Goal: Task Accomplishment & Management: Manage account settings

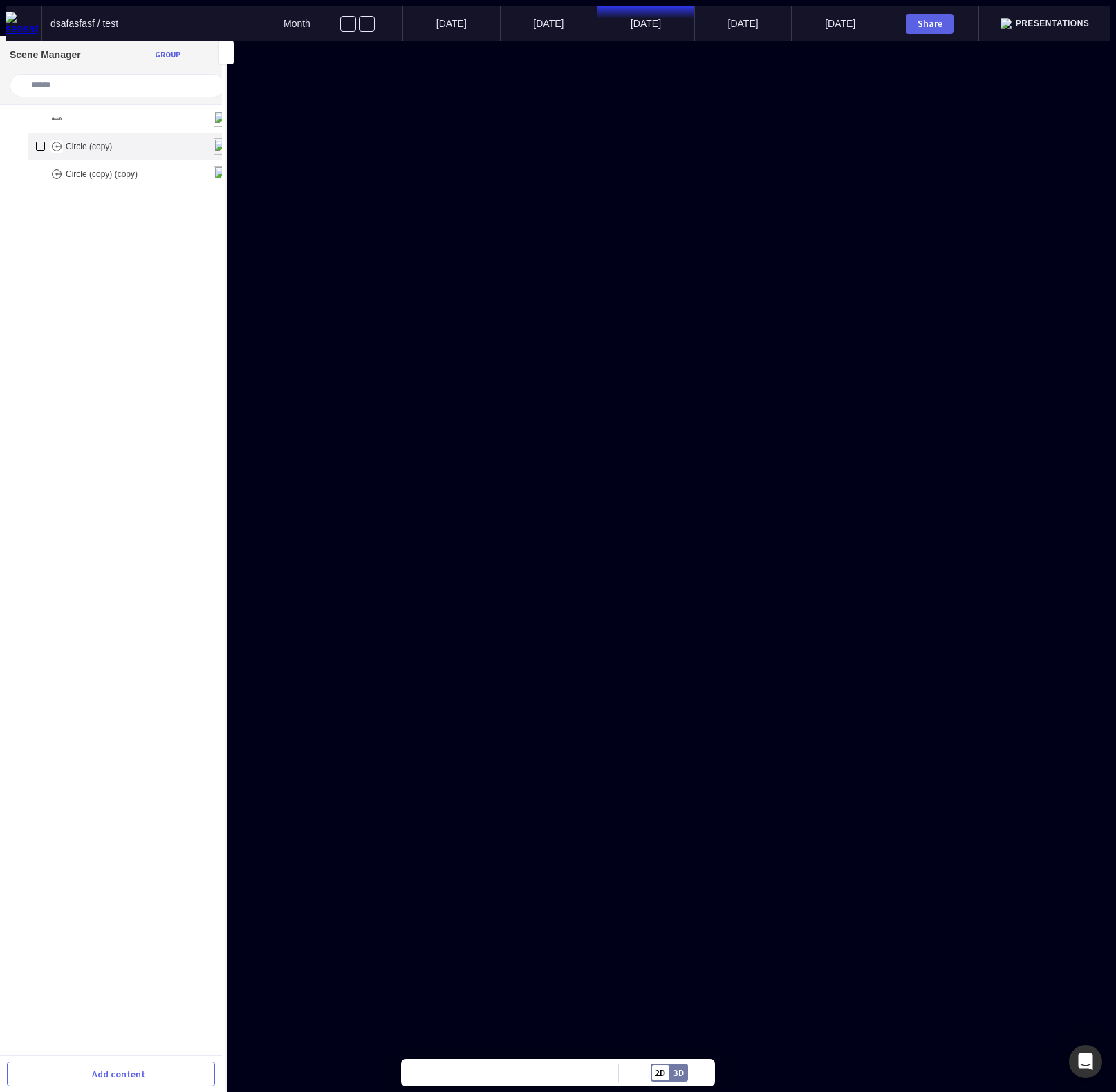
click at [66, 145] on p "Circle (copy)" at bounding box center [89, 145] width 47 height 9
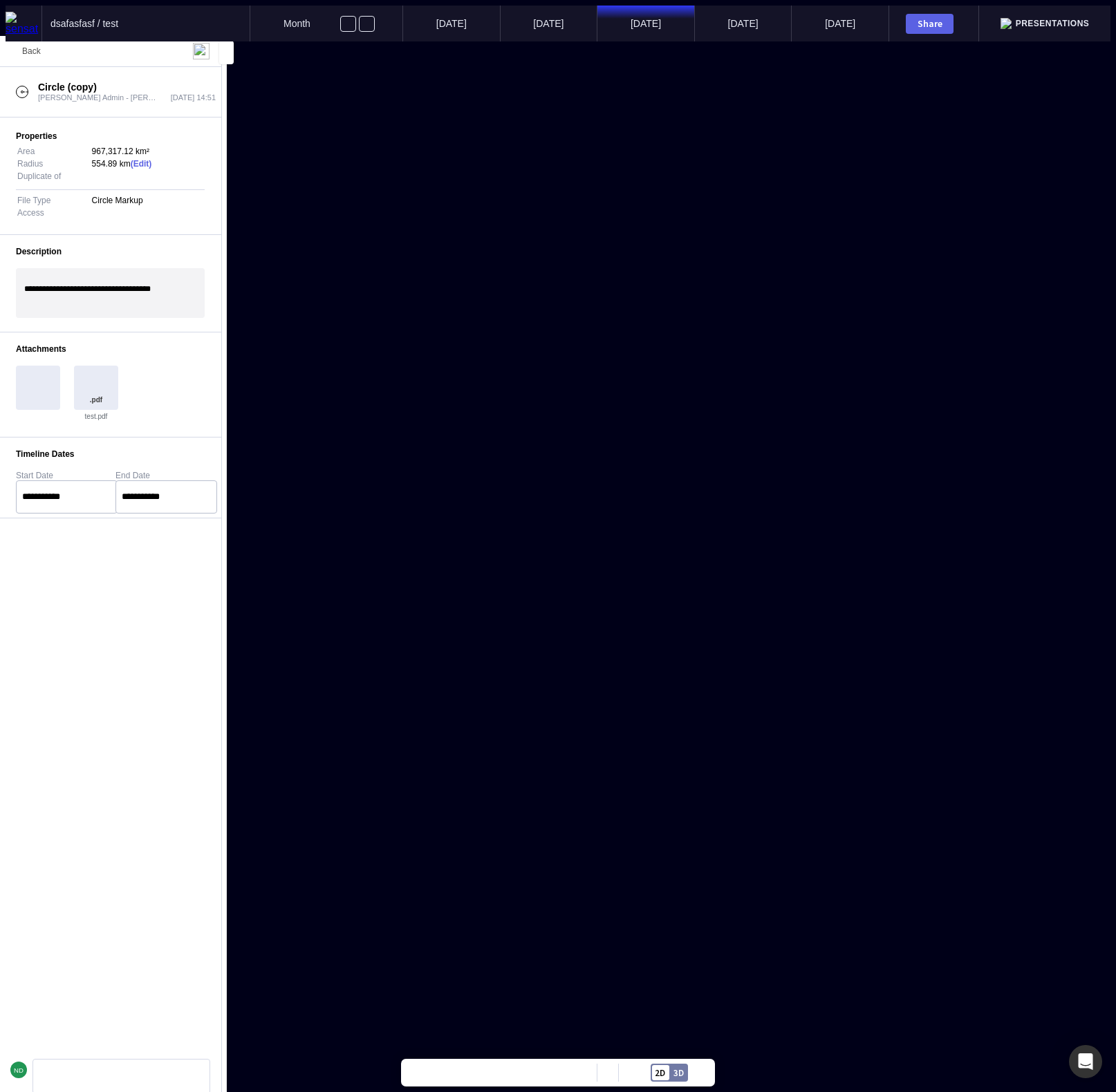
click at [24, 52] on span "Back" at bounding box center [31, 51] width 19 height 9
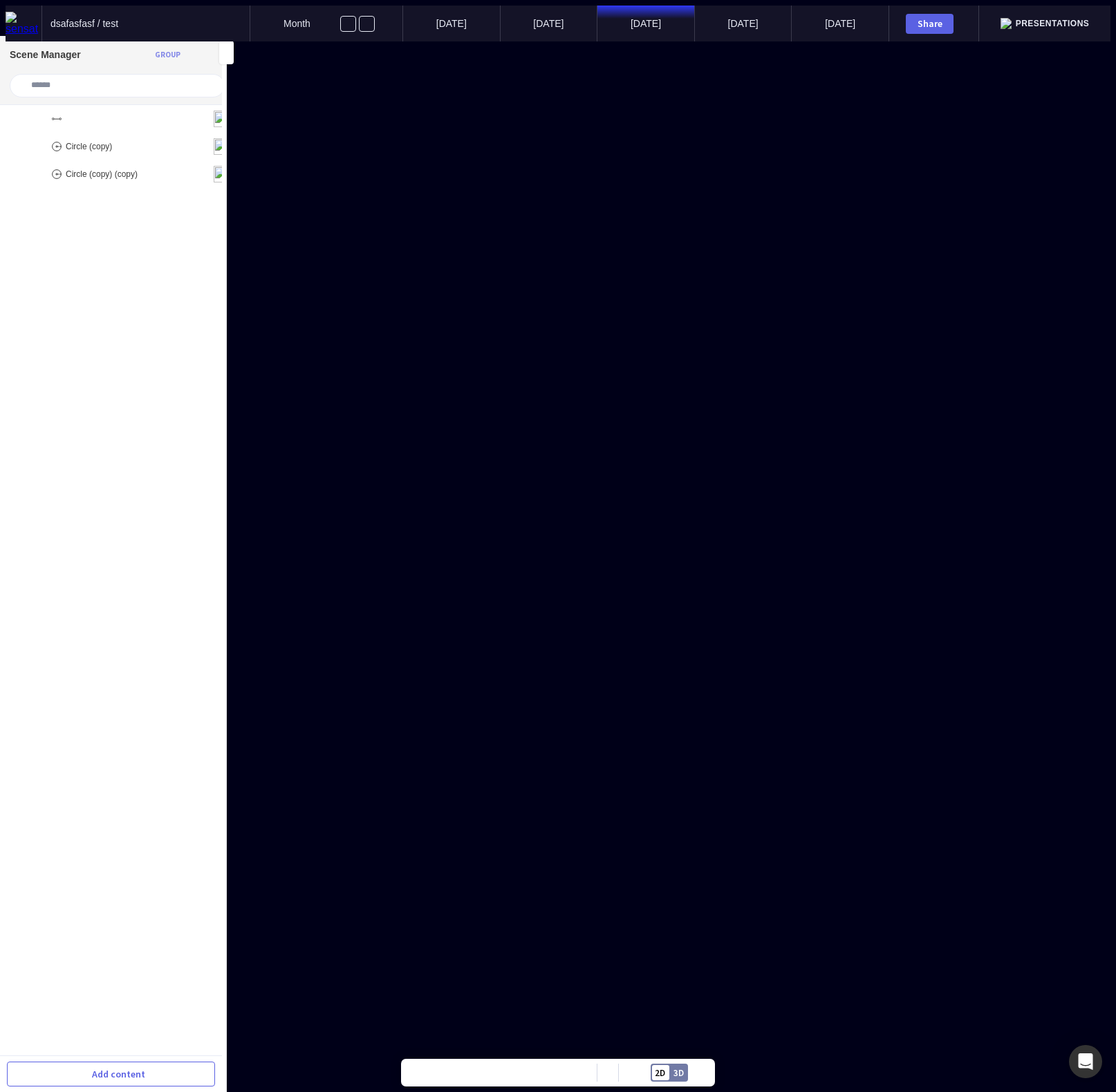
click at [164, 52] on div "Group" at bounding box center [168, 54] width 25 height 8
click at [160, 274] on cdk-virtual-scroll-viewport "******** Circle (copy) Circle (copy) (copy)" at bounding box center [111, 580] width 222 height 951
click at [160, 54] on div "Group" at bounding box center [168, 54] width 25 height 8
type input "*********"
drag, startPoint x: 100, startPoint y: 199, endPoint x: 101, endPoint y: 144, distance: 55.0
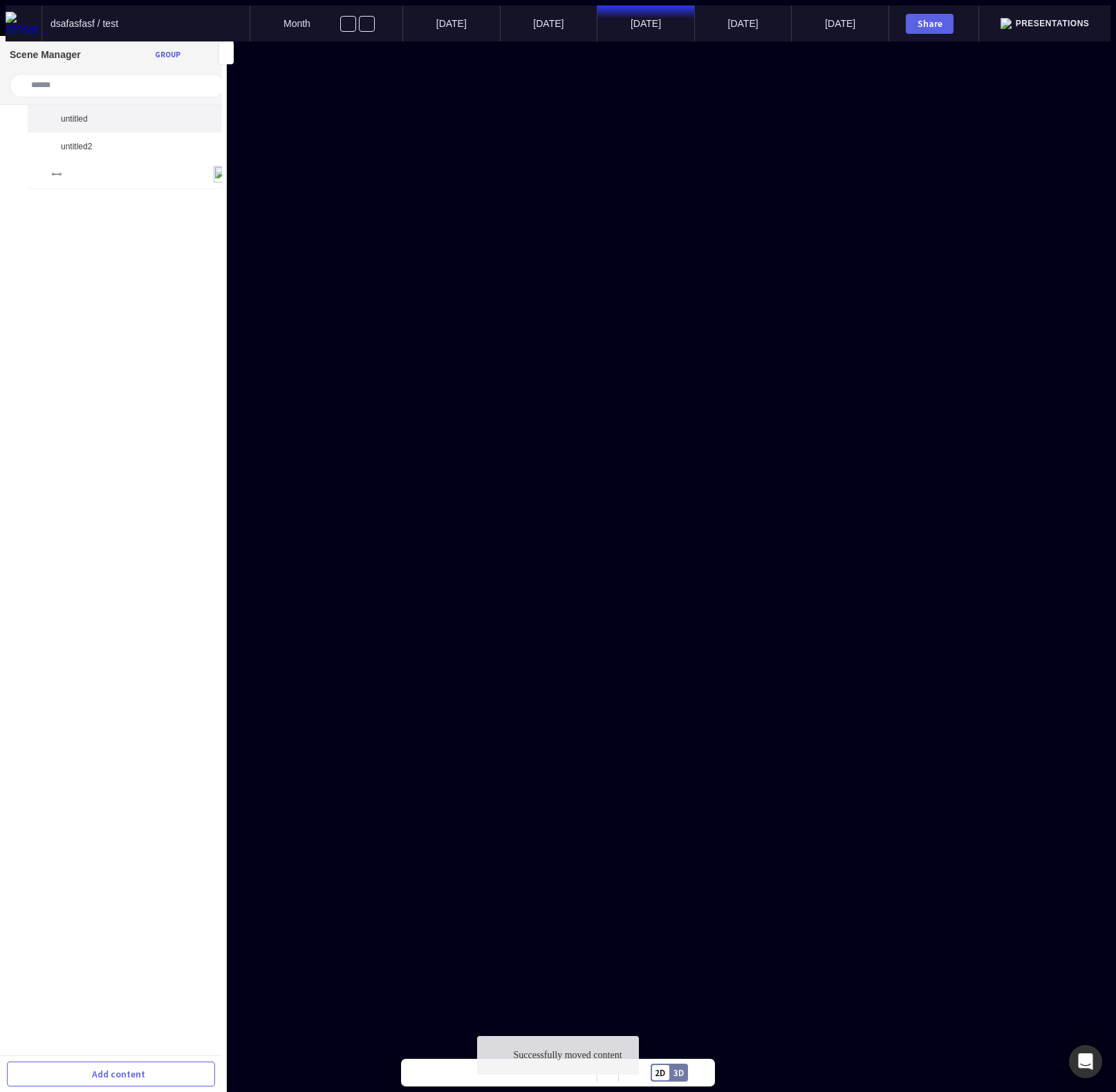
drag, startPoint x: 98, startPoint y: 200, endPoint x: 95, endPoint y: 122, distance: 78.1
click at [103, 148] on div "untitled2" at bounding box center [137, 145] width 219 height 28
click at [46, 146] on mapp-icon at bounding box center [51, 145] width 11 height 11
click at [46, 119] on mapp-icon at bounding box center [51, 118] width 11 height 11
drag, startPoint x: 86, startPoint y: 202, endPoint x: 89, endPoint y: 126, distance: 76.1
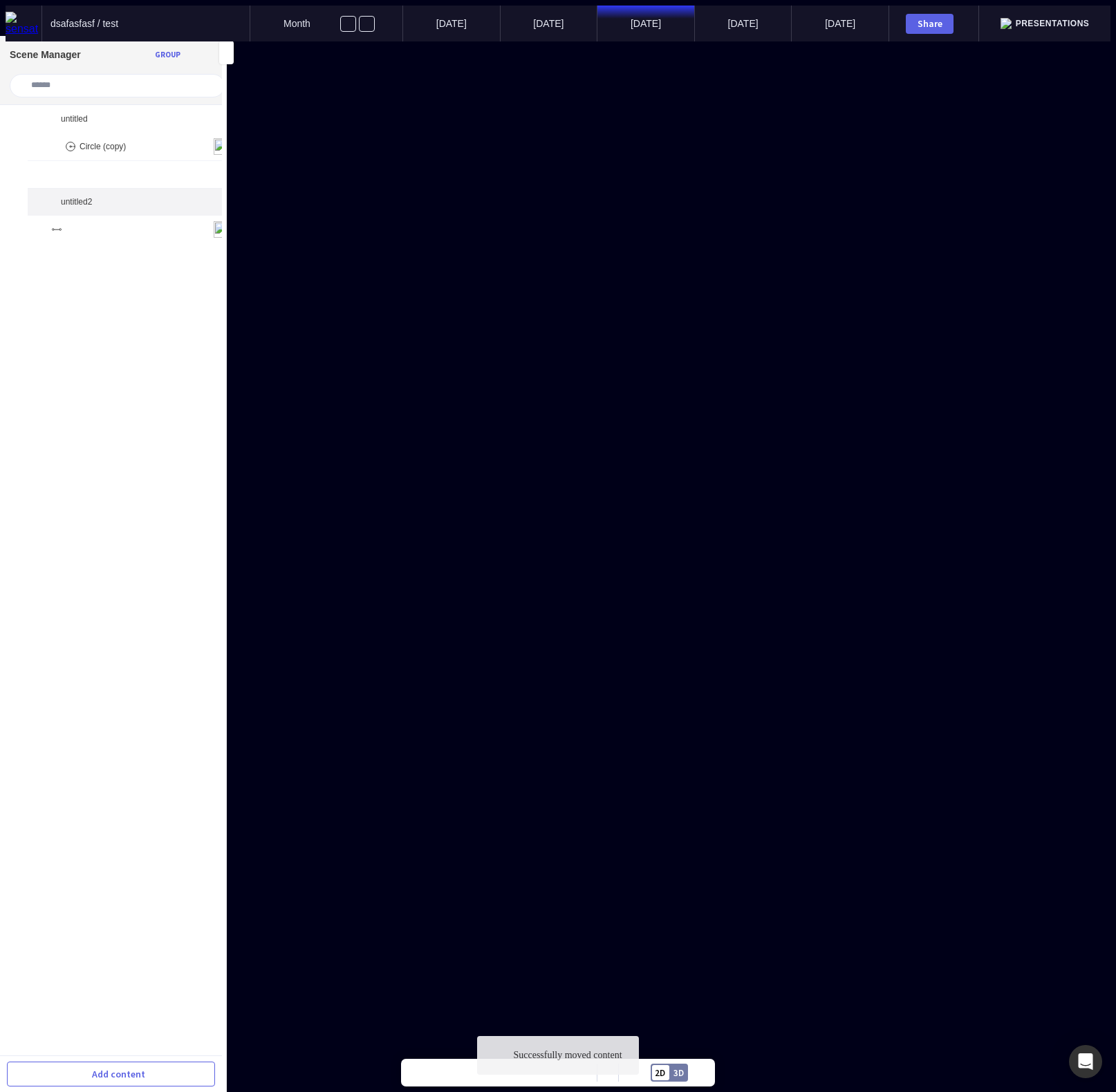
drag, startPoint x: 96, startPoint y: 178, endPoint x: 95, endPoint y: 206, distance: 28.0
drag, startPoint x: 86, startPoint y: 205, endPoint x: 93, endPoint y: 140, distance: 65.4
drag, startPoint x: 104, startPoint y: 176, endPoint x: 107, endPoint y: 198, distance: 22.2
drag, startPoint x: 91, startPoint y: 137, endPoint x: 102, endPoint y: 190, distance: 54.1
click at [23, 15] on img at bounding box center [24, 24] width 36 height 24
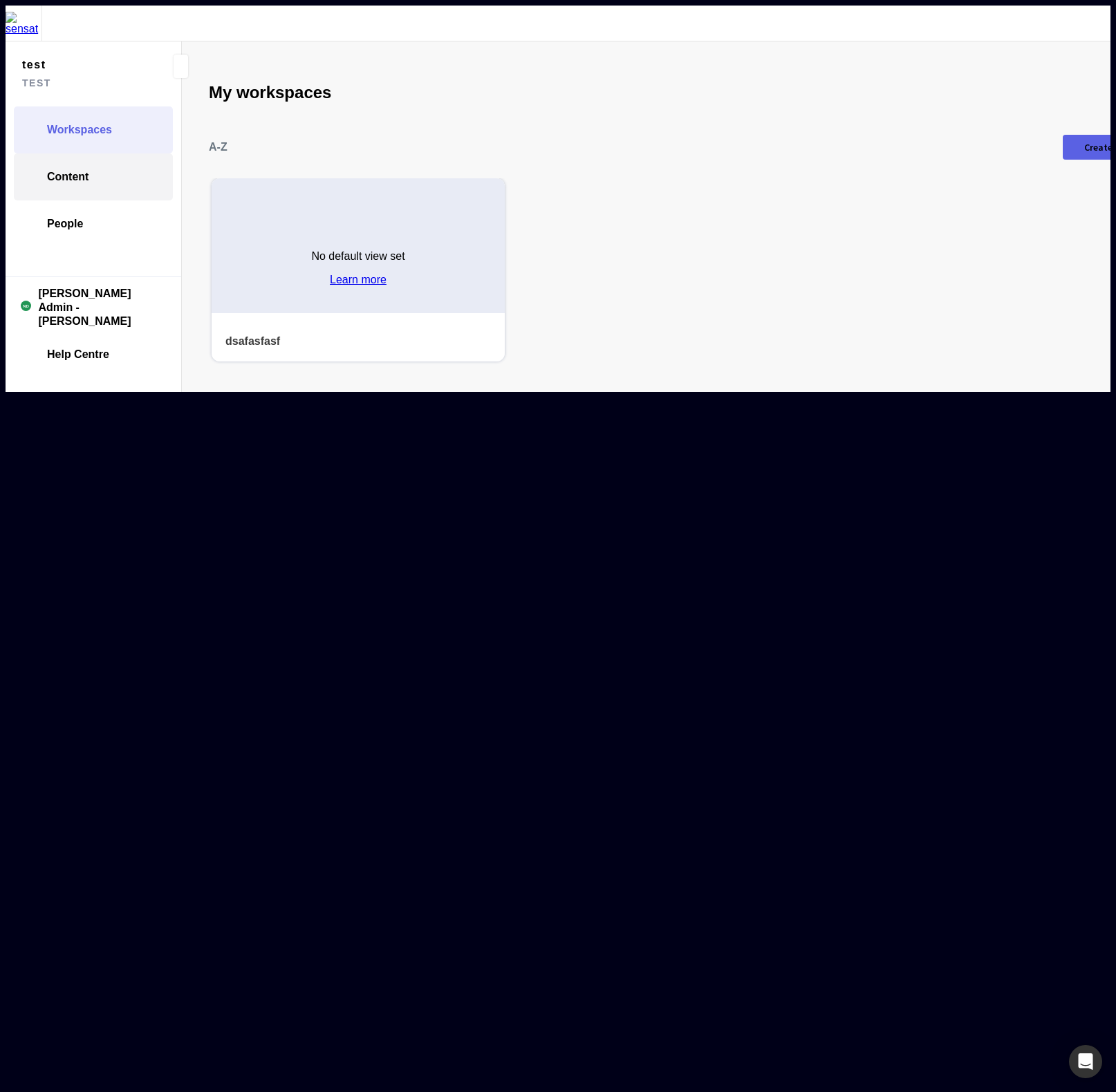
click at [83, 170] on span "Content" at bounding box center [68, 177] width 41 height 14
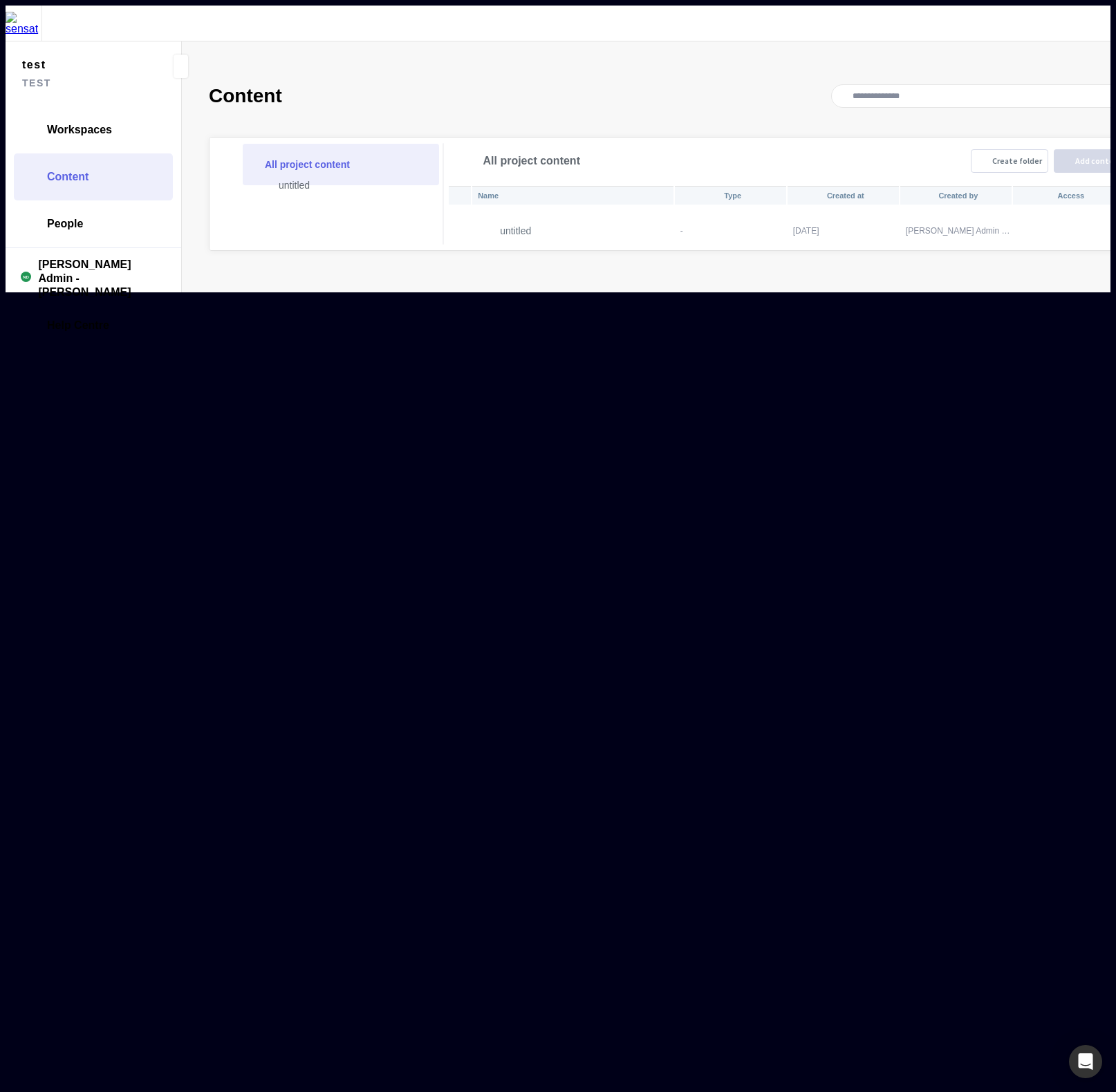
click at [210, 138] on mapp-splitter-pane "All project content untitled" at bounding box center [328, 194] width 238 height 112
click at [247, 179] on mapp-icon at bounding box center [252, 184] width 11 height 11
click at [278, 177] on p "untitled" at bounding box center [347, 185] width 138 height 17
